Goal: Find contact information: Find contact information

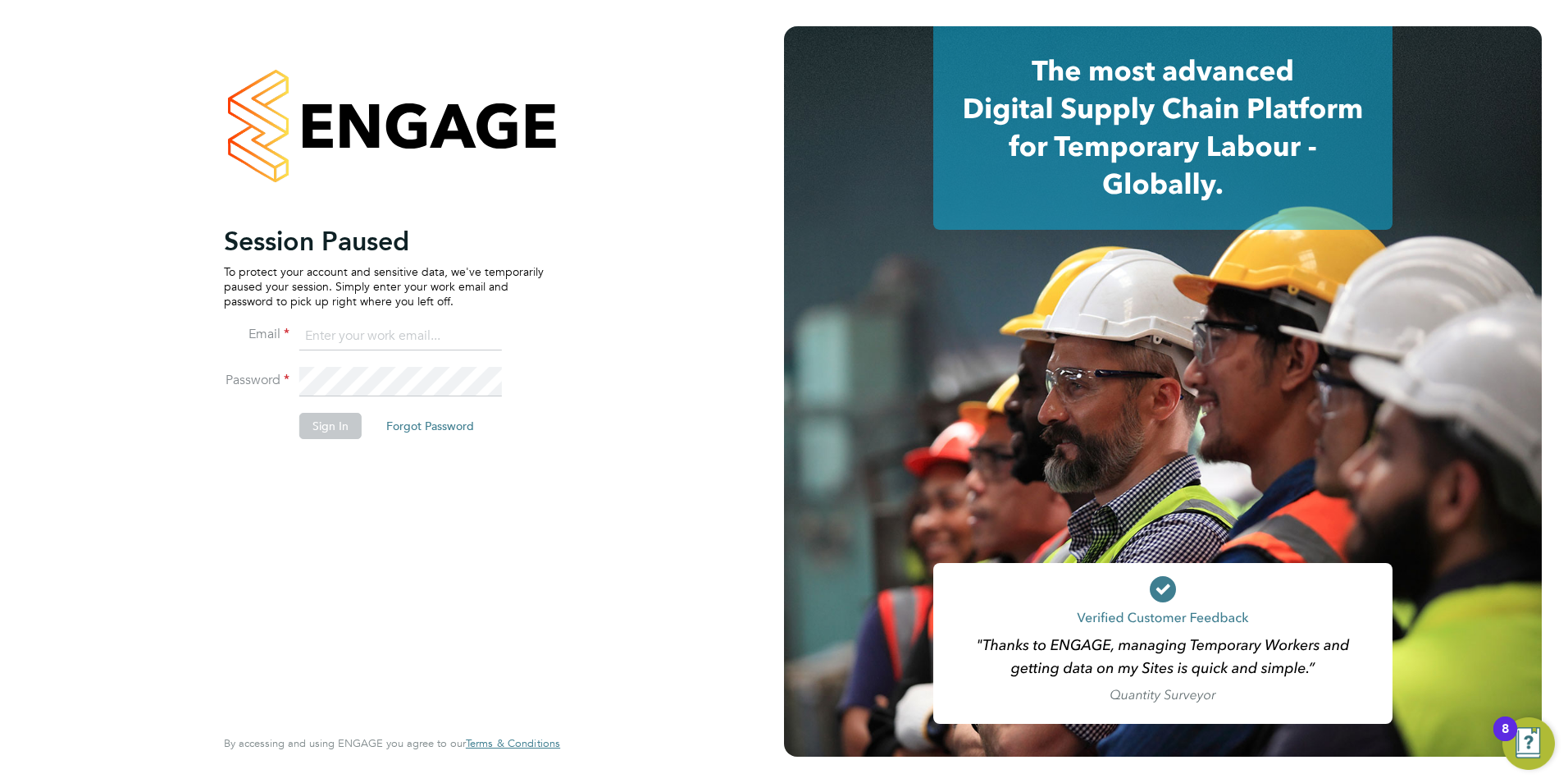
type input "becky@carbonrecruitment.co.uk"
click at [327, 426] on button "Sign In" at bounding box center [331, 425] width 63 height 26
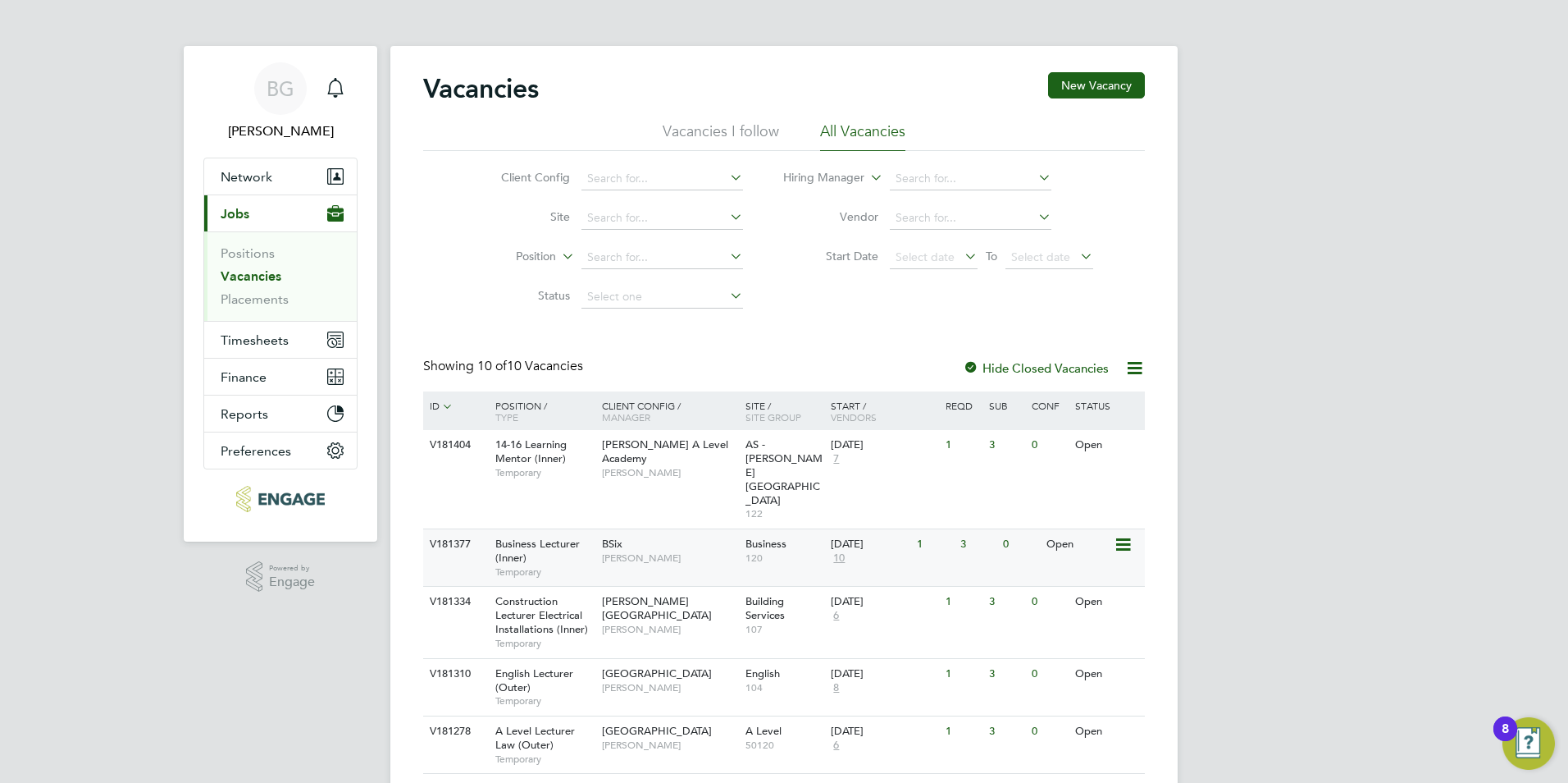
click at [708, 551] on span "[PERSON_NAME]" at bounding box center [669, 557] width 135 height 13
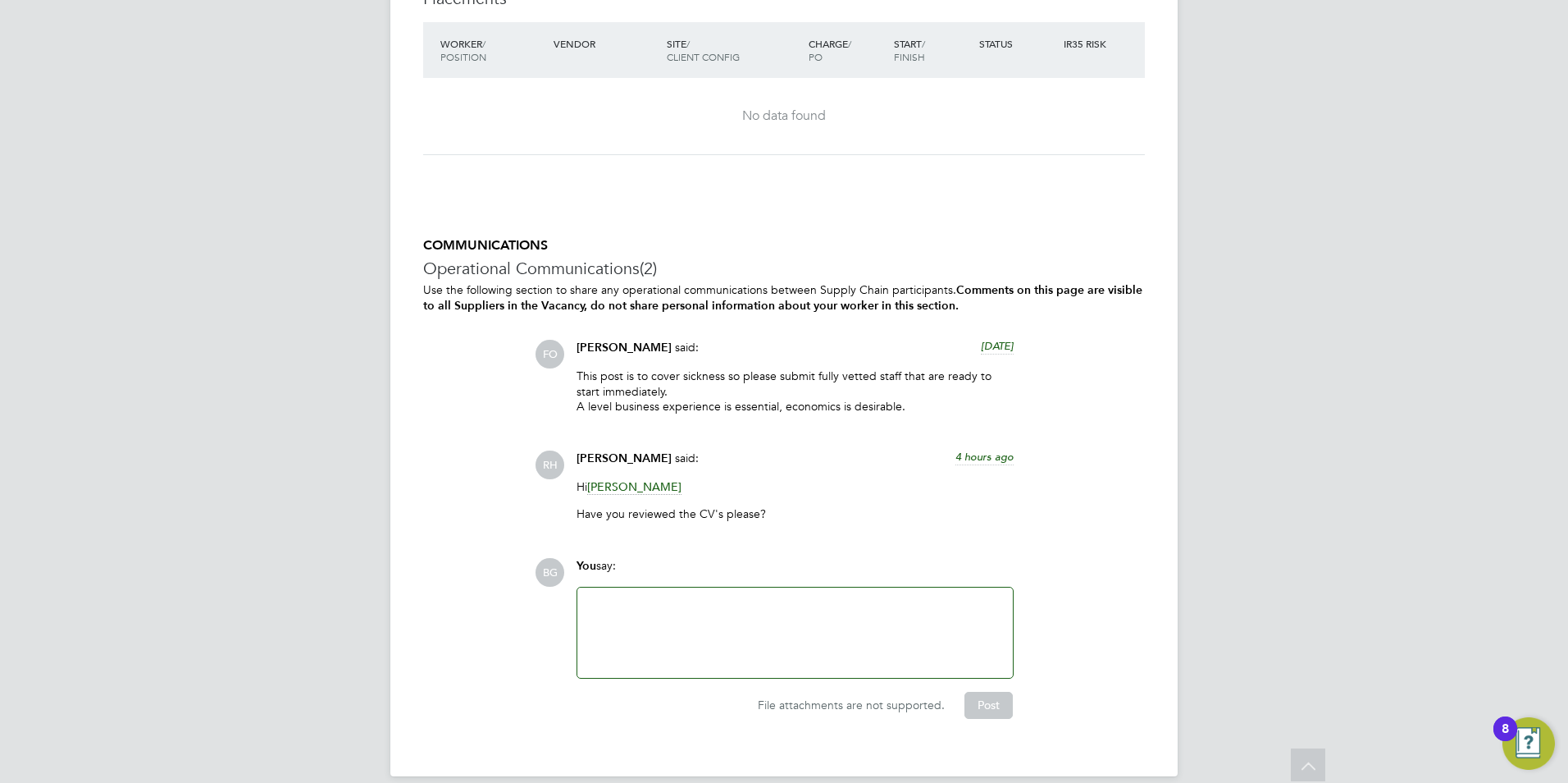
click at [709, 598] on div at bounding box center [795, 633] width 416 height 71
click at [629, 480] on span "[PERSON_NAME]" at bounding box center [634, 487] width 94 height 15
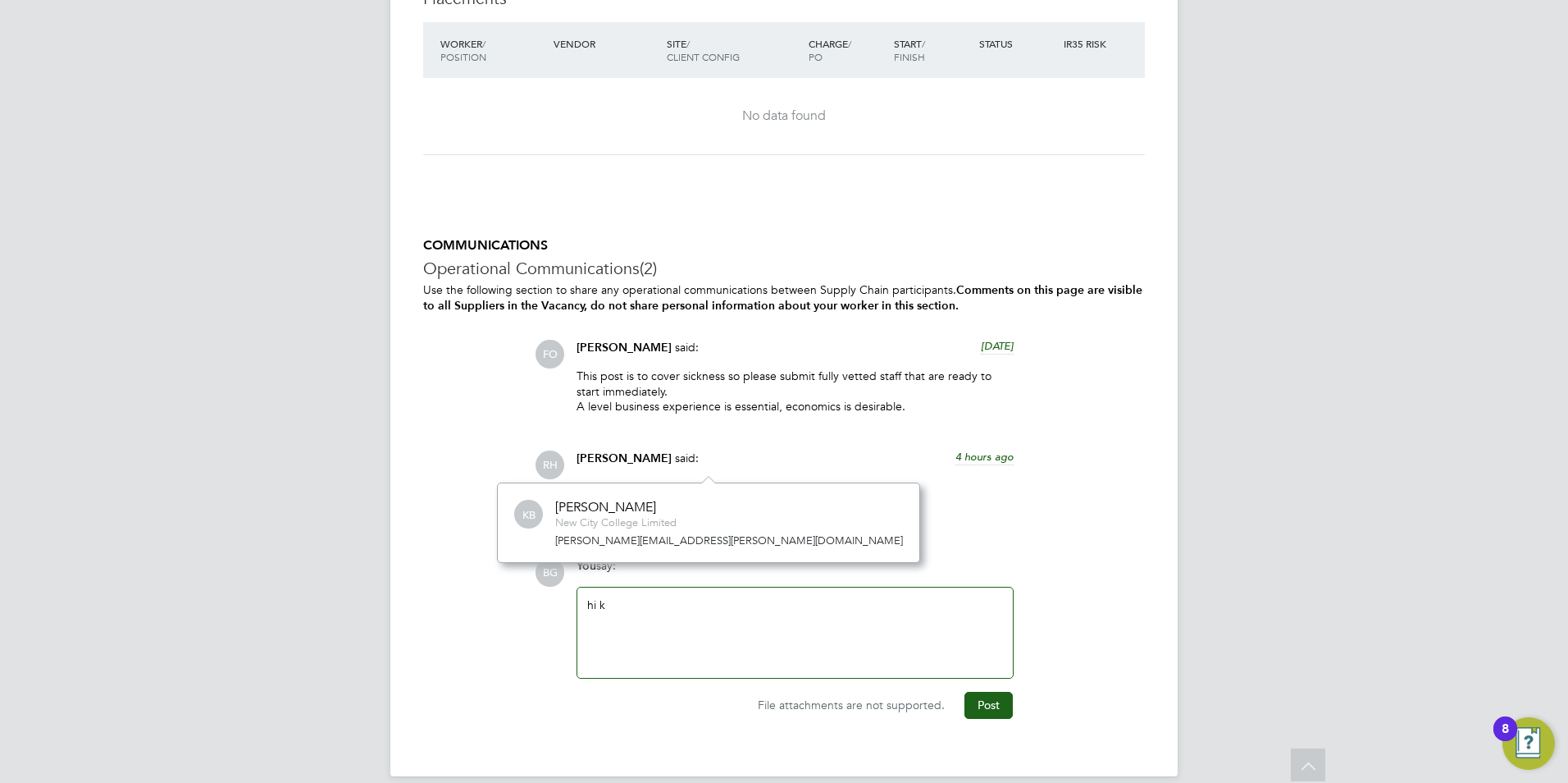
scroll to position [80, 247]
drag, startPoint x: 700, startPoint y: 539, endPoint x: 538, endPoint y: 539, distance: 162.0
click at [537, 539] on div "KB [PERSON_NAME] New City College Limited [PERSON_NAME][EMAIL_ADDRESS][PERSON_N…" at bounding box center [708, 523] width 389 height 51
drag, startPoint x: 538, startPoint y: 539, endPoint x: 588, endPoint y: 541, distance: 50.0
copy link "[PERSON_NAME][EMAIL_ADDRESS][PERSON_NAME][DOMAIN_NAME]"
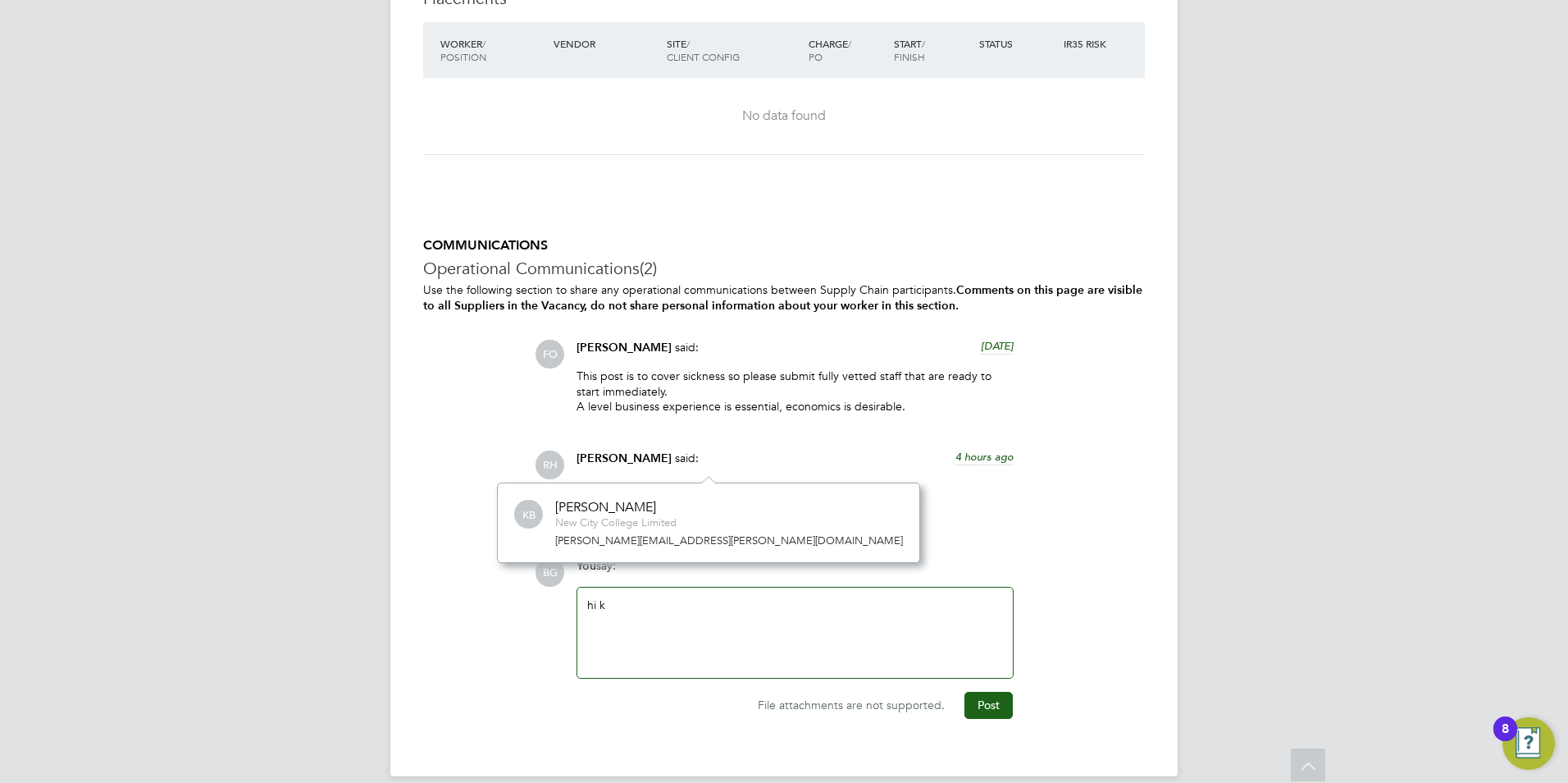
click at [630, 598] on div "hi k" at bounding box center [795, 633] width 416 height 71
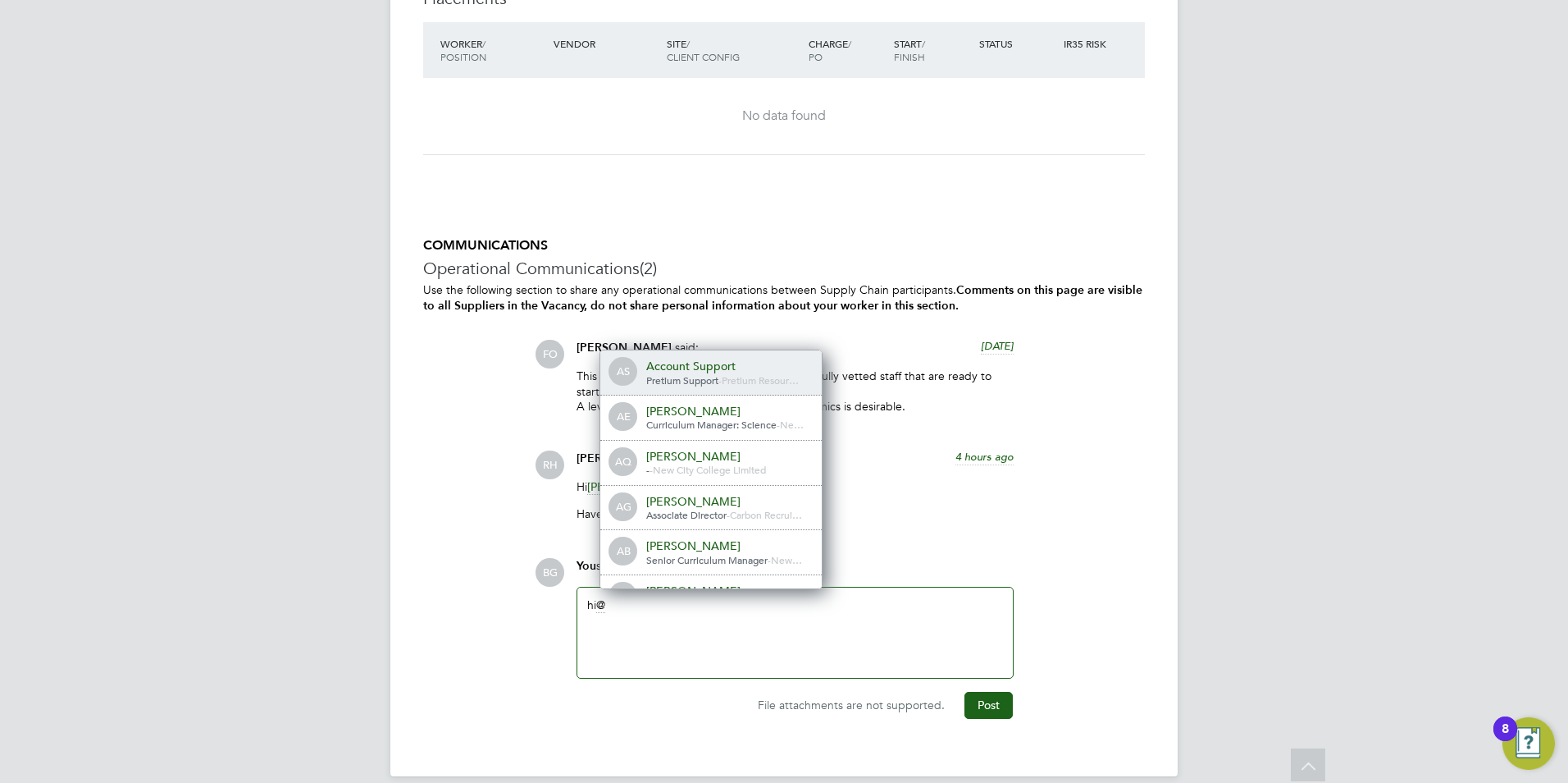
scroll to position [8, 8]
